Goal: Task Accomplishment & Management: Manage account settings

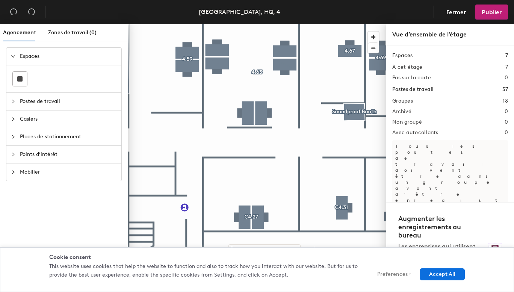
click at [339, 24] on div at bounding box center [257, 24] width 259 height 0
click at [11, 99] on icon "collapsed" at bounding box center [13, 101] width 5 height 5
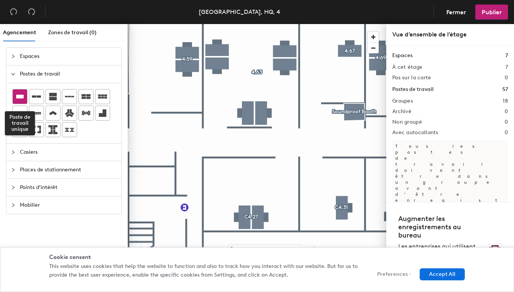
click at [22, 98] on icon at bounding box center [20, 97] width 8 height 4
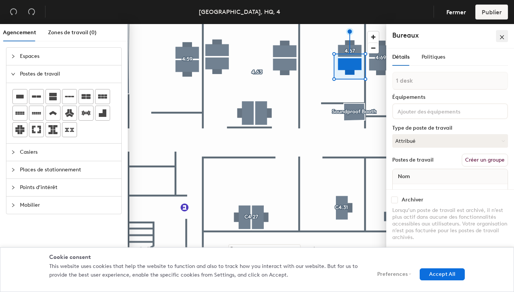
click at [504, 37] on icon "close" at bounding box center [501, 37] width 5 height 5
click at [420, 180] on div "Nom" at bounding box center [450, 176] width 115 height 15
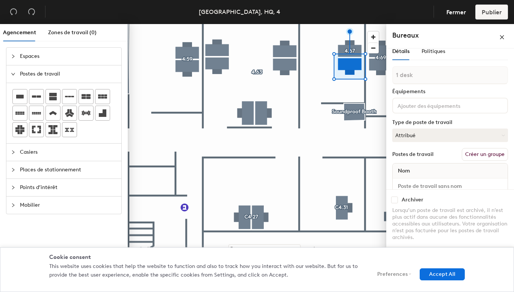
scroll to position [21, 0]
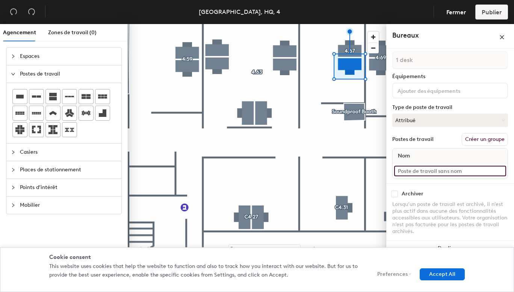
click at [428, 174] on input at bounding box center [450, 171] width 112 height 11
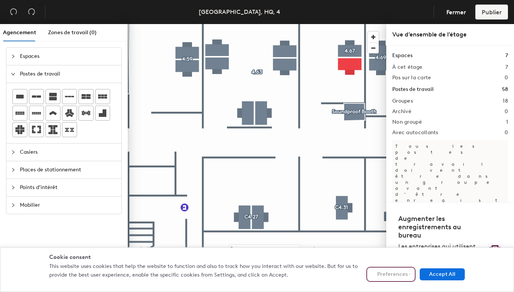
click at [404, 274] on button "Preferences" at bounding box center [391, 274] width 46 height 12
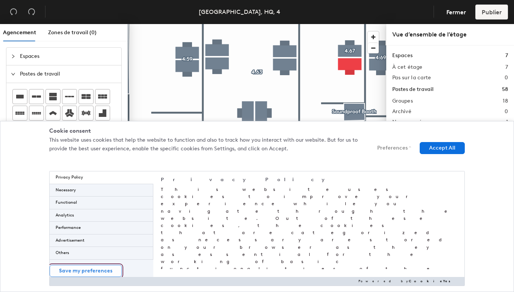
click at [112, 270] on button "Save my preferences" at bounding box center [86, 271] width 72 height 12
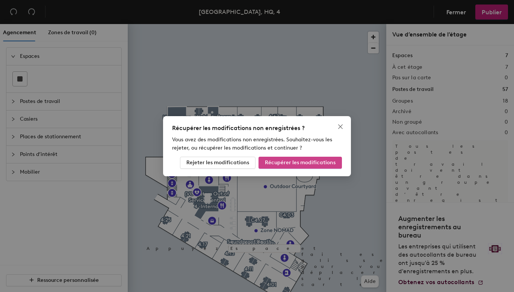
click at [311, 159] on span "Récupérer les modifications" at bounding box center [300, 162] width 71 height 6
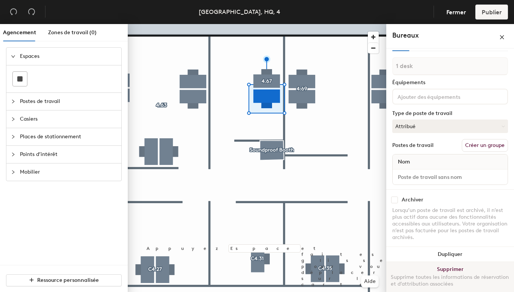
scroll to position [21, 0]
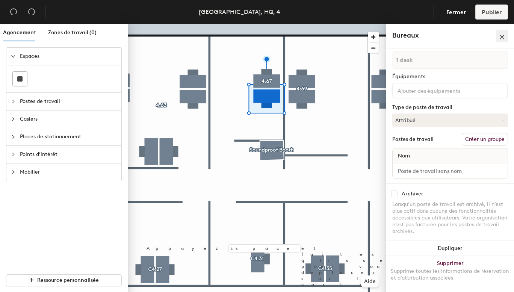
click at [504, 35] on icon "close" at bounding box center [502, 37] width 4 height 4
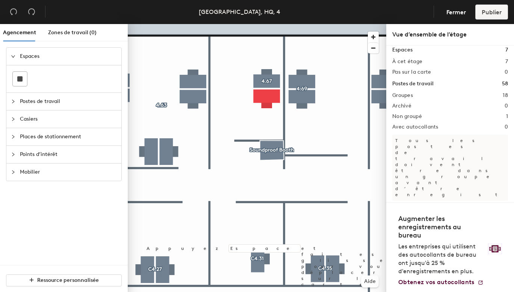
scroll to position [8, 0]
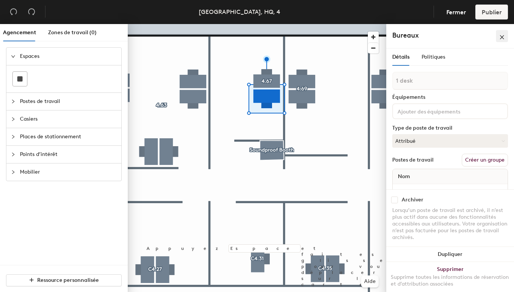
click at [505, 35] on button "button" at bounding box center [502, 36] width 12 height 12
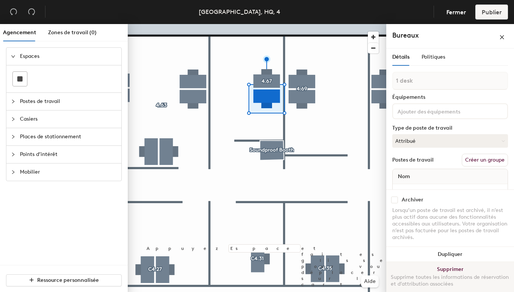
click at [450, 268] on button "Supprimer Supprime toutes les informations de réservation et d’attribution asso…" at bounding box center [450, 278] width 128 height 33
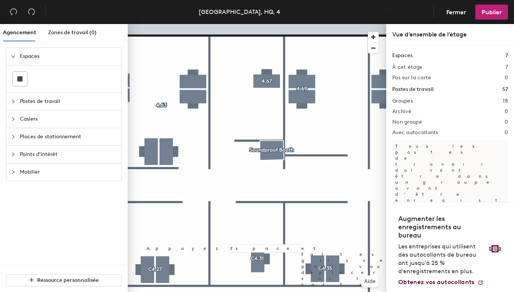
click at [254, 24] on div at bounding box center [257, 24] width 259 height 0
click at [457, 13] on span "Fermer" at bounding box center [456, 12] width 20 height 7
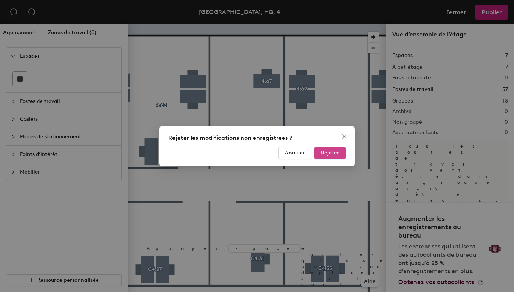
click at [332, 157] on button "Rejeter" at bounding box center [330, 153] width 31 height 12
